Goal: Information Seeking & Learning: Learn about a topic

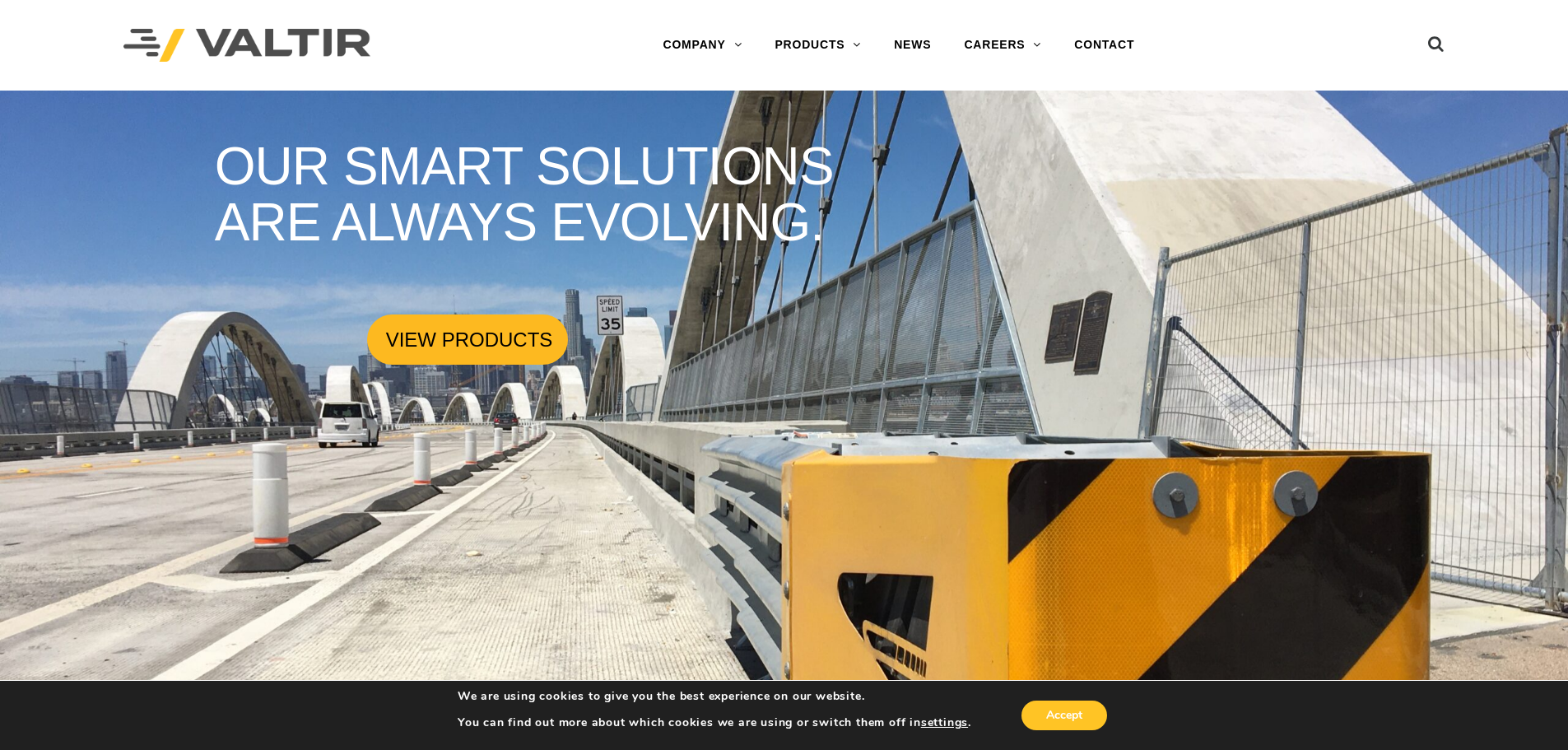
drag, startPoint x: 489, startPoint y: 340, endPoint x: 513, endPoint y: 327, distance: 27.3
click at [489, 340] on link "VIEW PRODUCTS" at bounding box center [468, 339] width 201 height 50
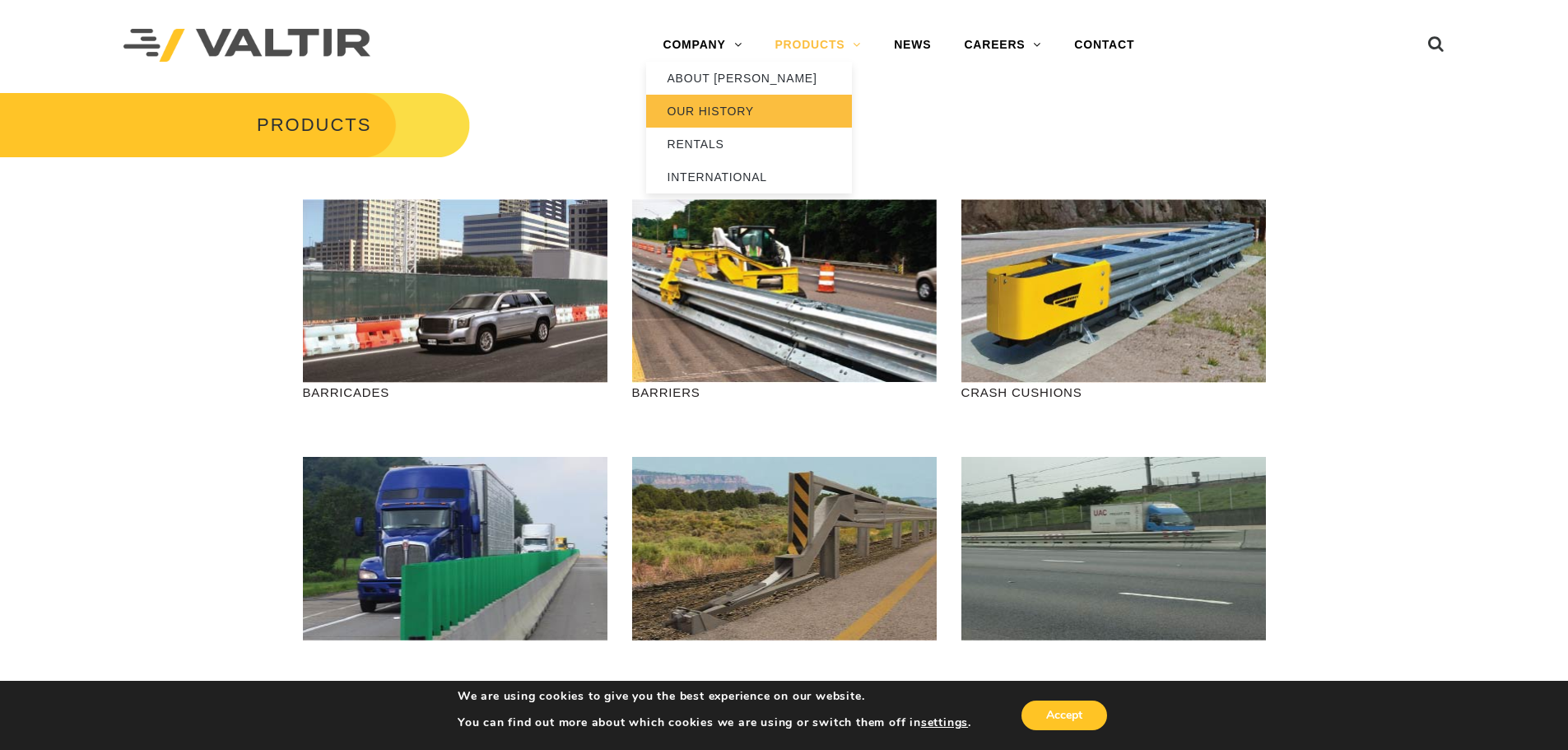
click at [733, 121] on link "OUR HISTORY" at bounding box center [750, 111] width 206 height 33
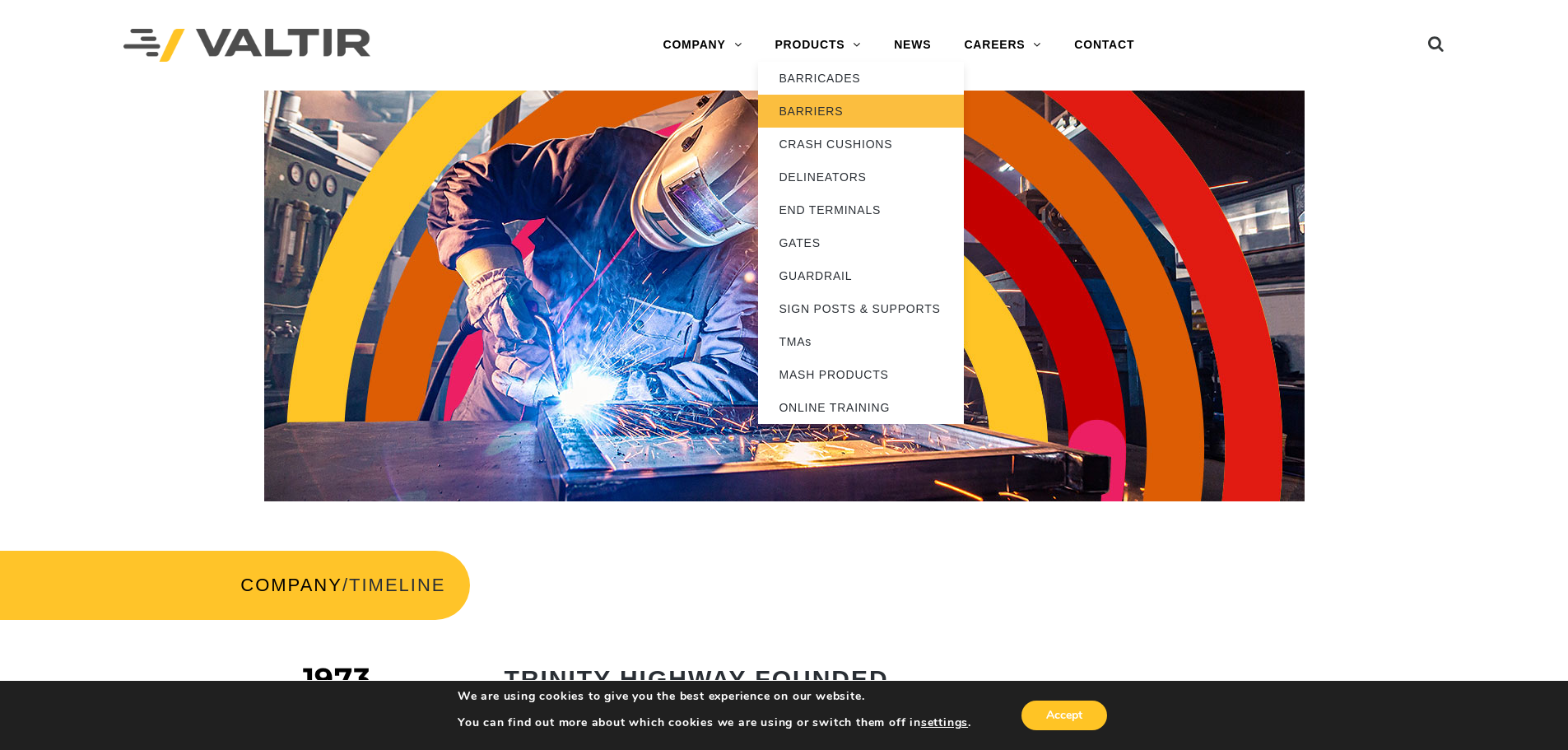
click at [852, 112] on link "BARRIERS" at bounding box center [861, 111] width 206 height 33
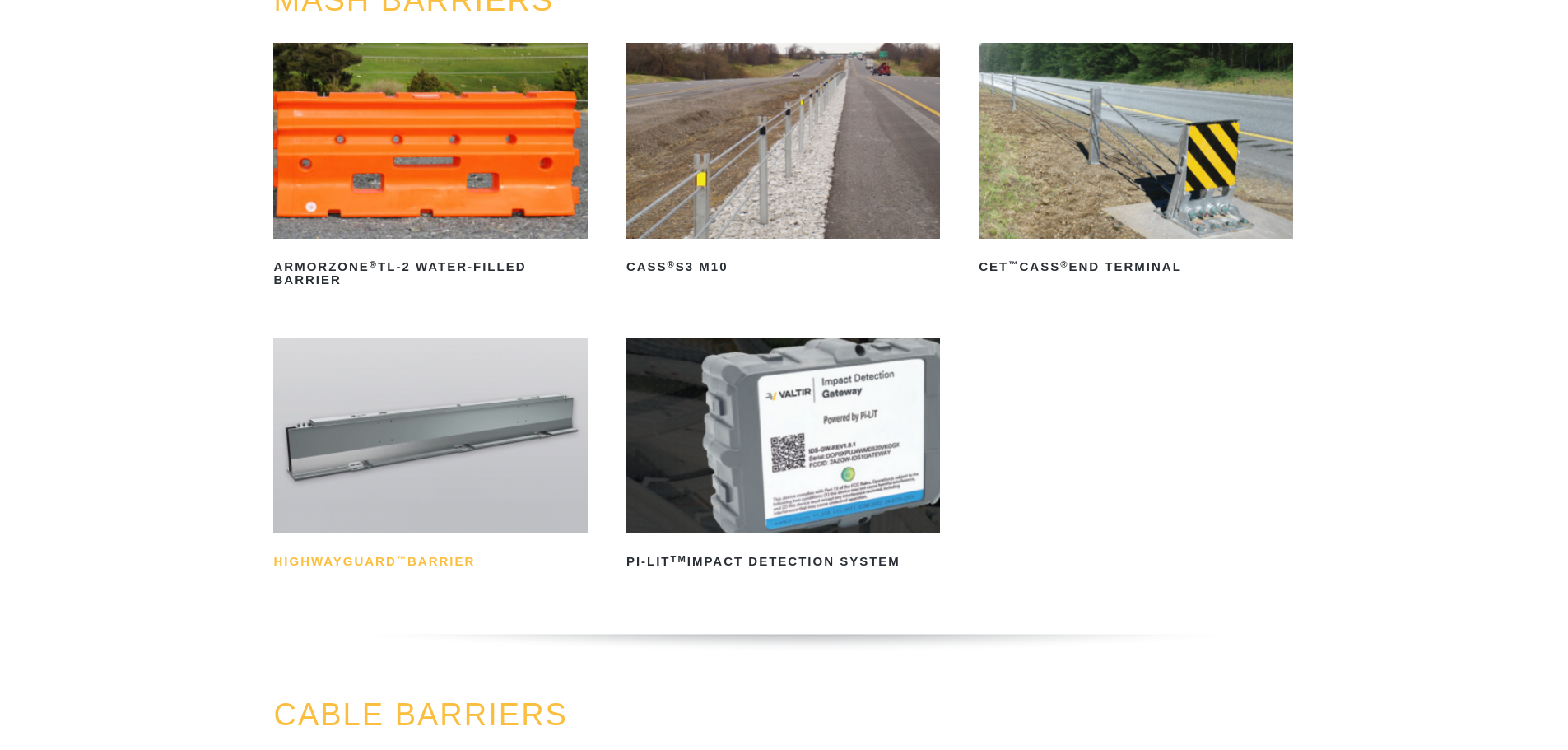
scroll to position [247, 0]
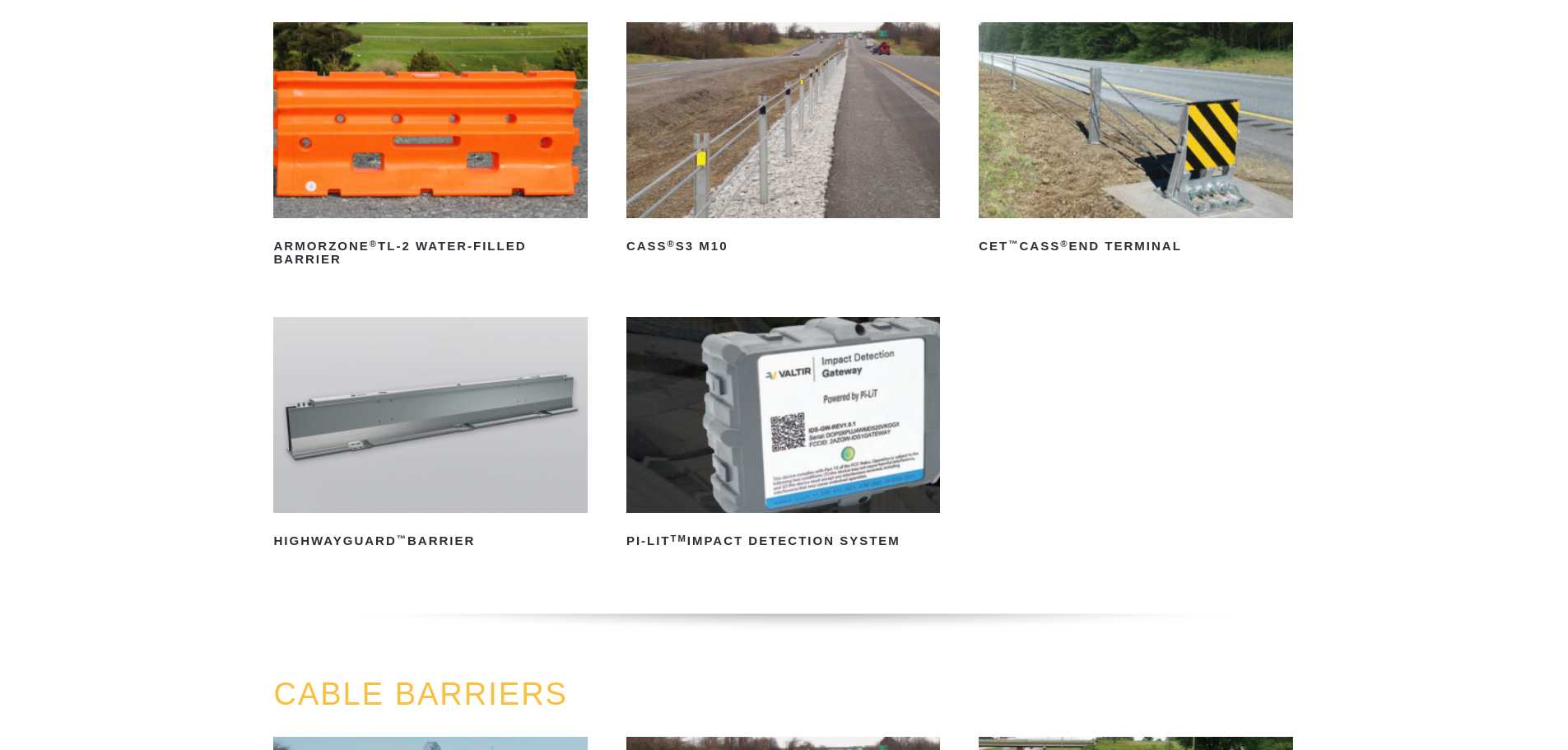
click at [483, 484] on img at bounding box center [430, 415] width 314 height 196
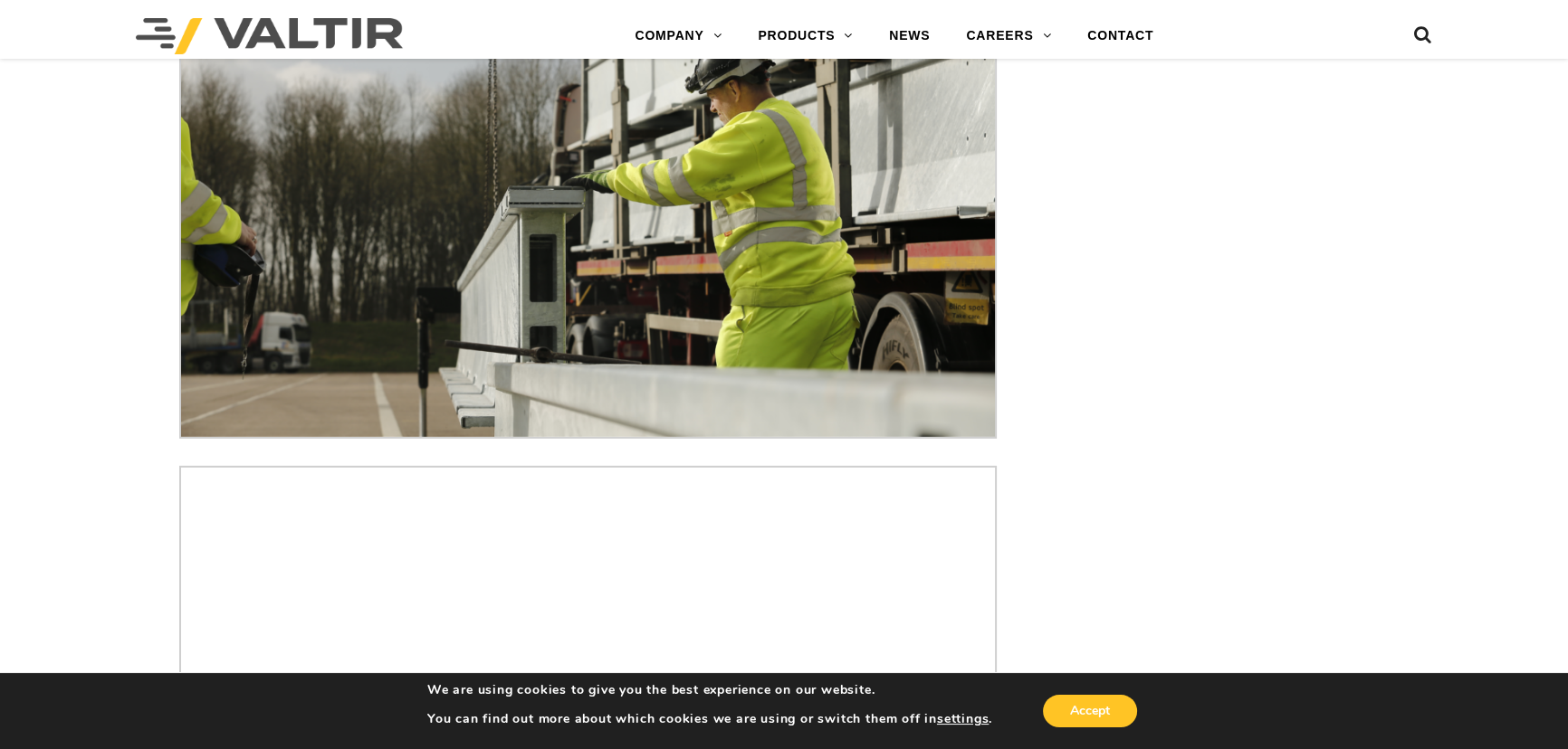
scroll to position [6647, 0]
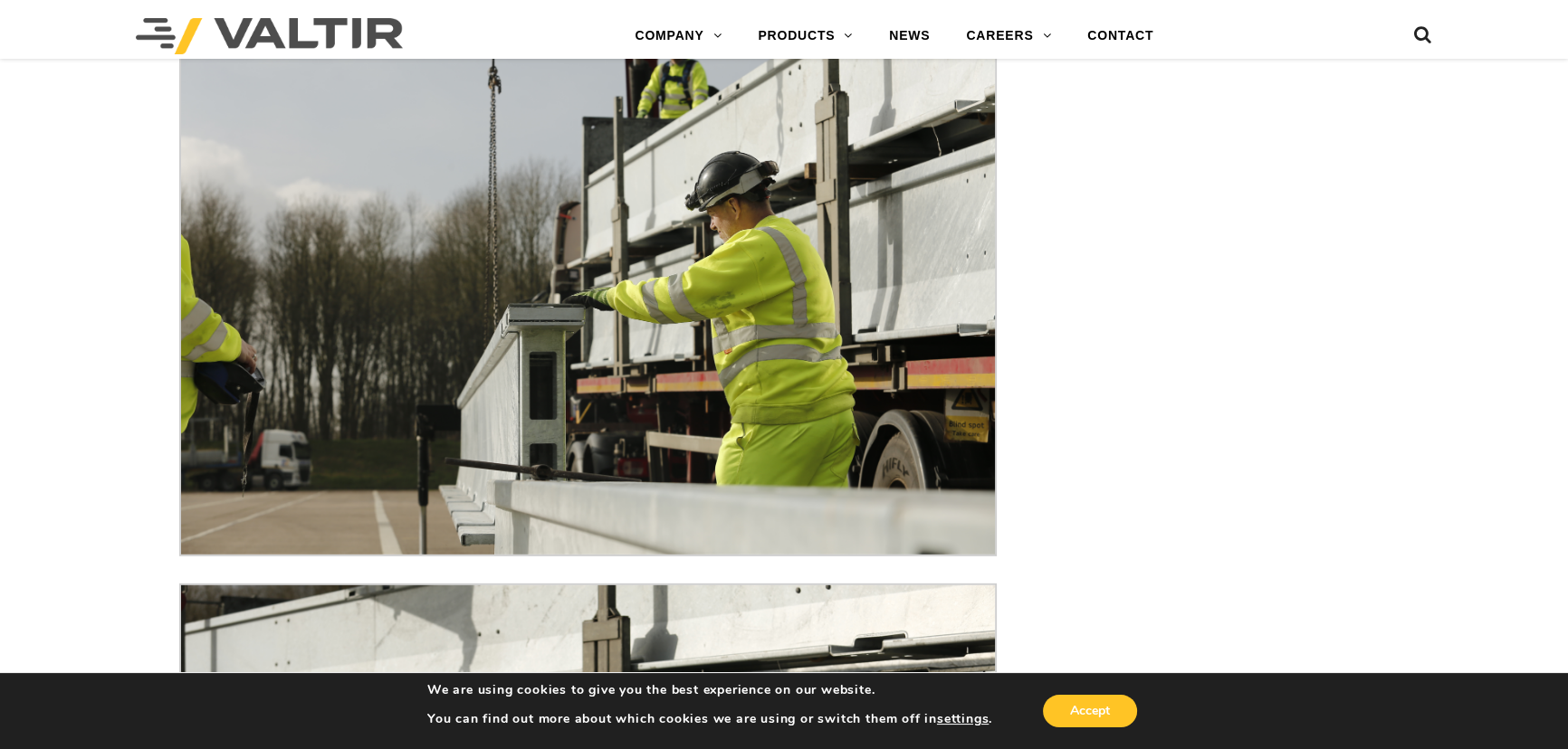
click at [208, 22] on img at bounding box center [269, 36] width 267 height 36
